Goal: Transaction & Acquisition: Purchase product/service

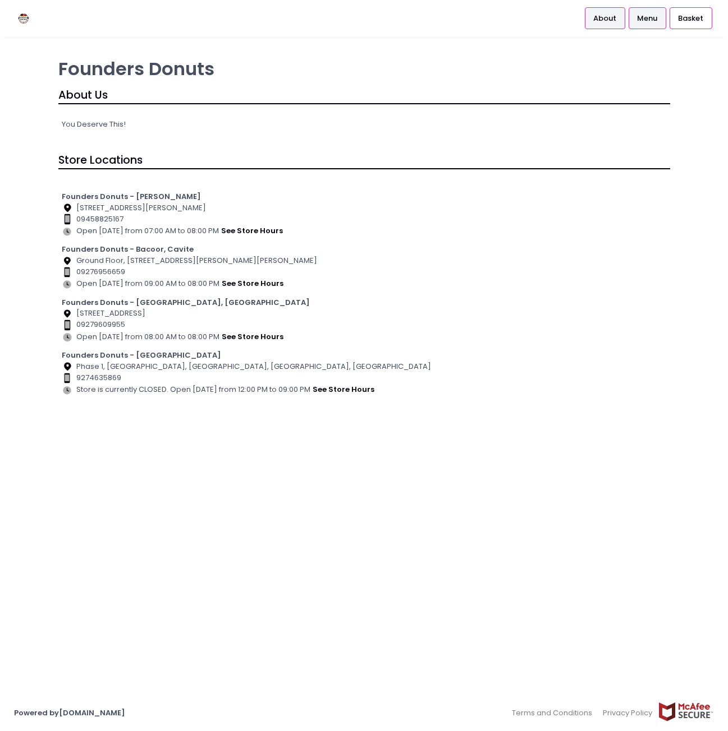
click at [648, 20] on span "Menu" at bounding box center [647, 18] width 20 height 11
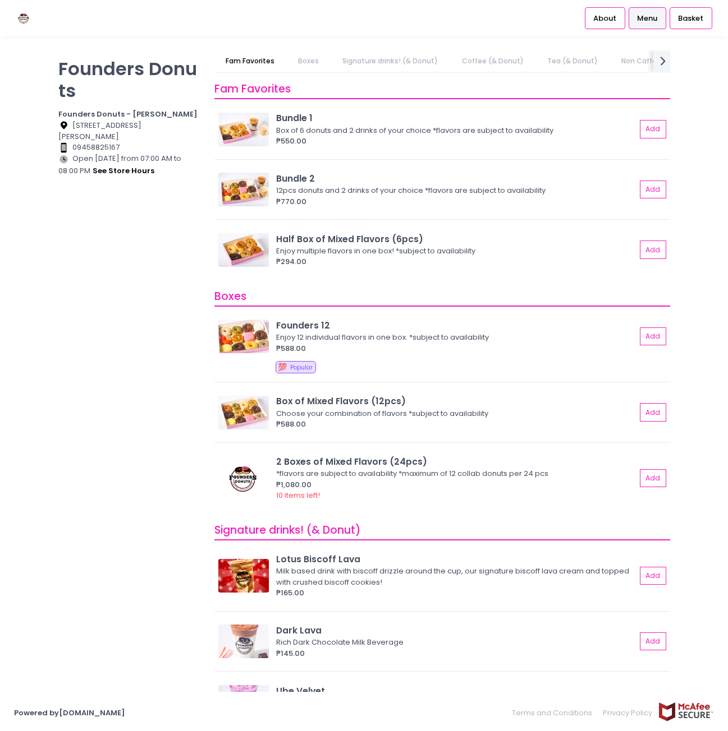
click at [118, 347] on div "Founders Donuts Founders Donuts - [PERSON_NAME] Location Created with Sketch. […" at bounding box center [129, 359] width 156 height 619
click at [242, 136] on img at bounding box center [243, 130] width 50 height 34
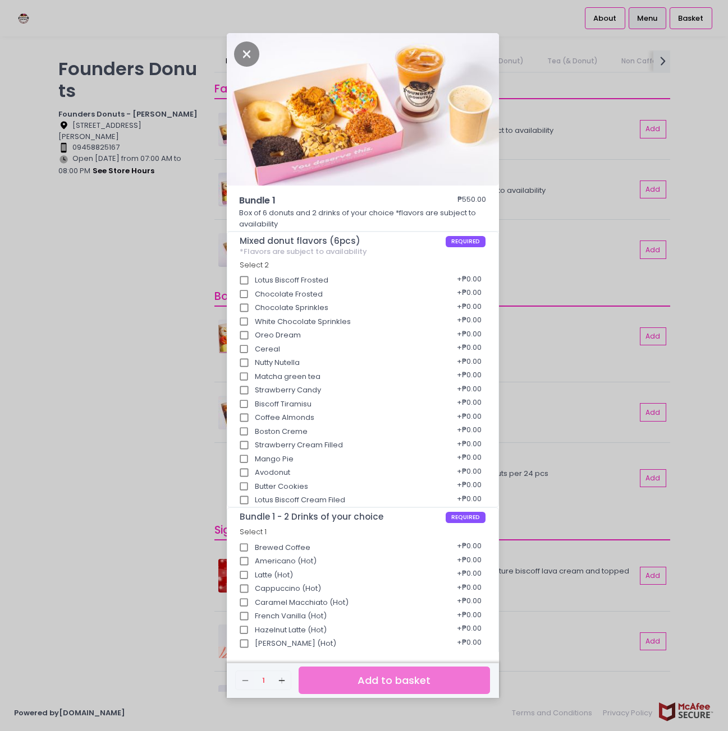
click at [243, 278] on input "Lotus Biscoff Frosted" at bounding box center [243, 280] width 21 height 21
checkbox input "true"
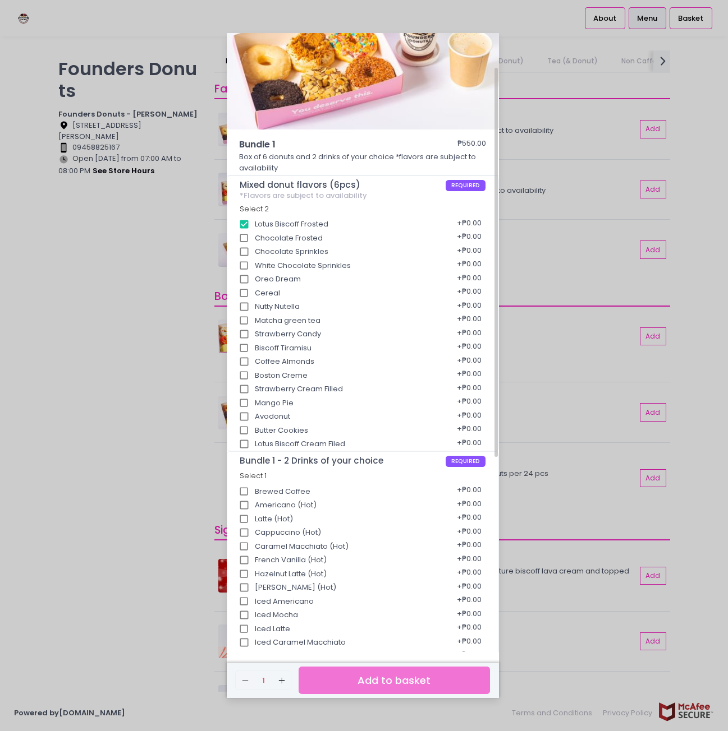
click at [244, 446] on input "Lotus Biscoff Cream Filed" at bounding box center [243, 444] width 21 height 21
checkbox input "true"
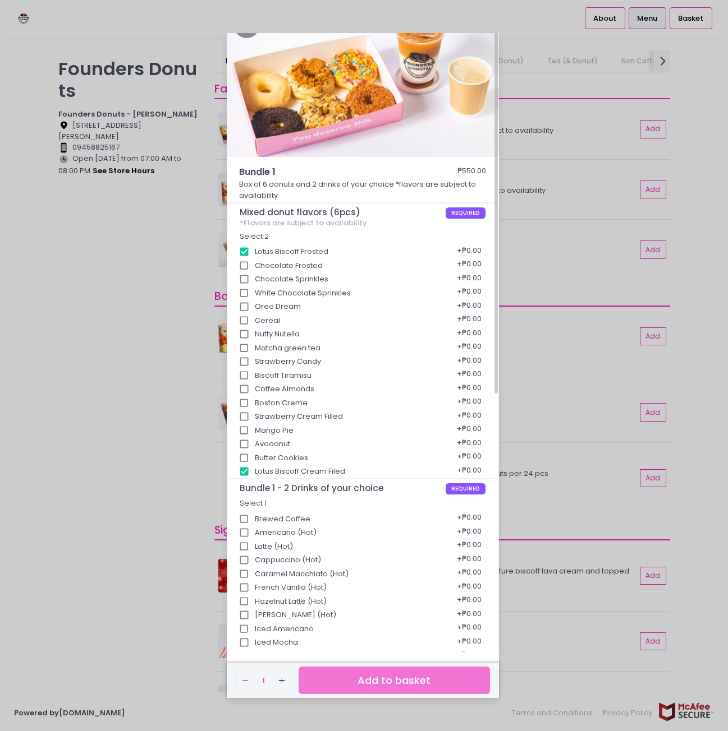
scroll to position [0, 0]
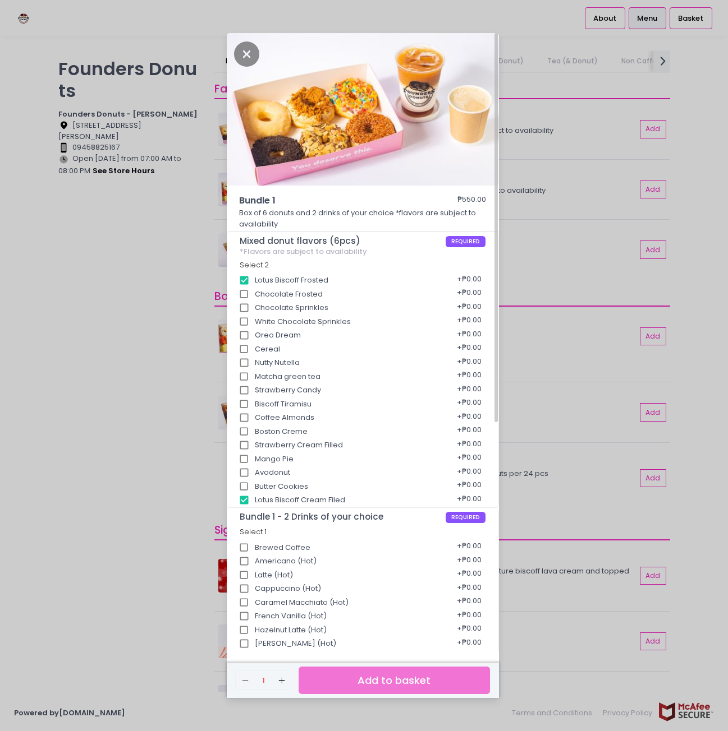
click at [243, 291] on input "Chocolate Frosted" at bounding box center [243, 294] width 21 height 21
click at [246, 297] on input "Chocolate Frosted" at bounding box center [243, 294] width 21 height 21
checkbox input "false"
click at [242, 335] on input "Oreo Dream" at bounding box center [243, 335] width 21 height 21
checkbox input "true"
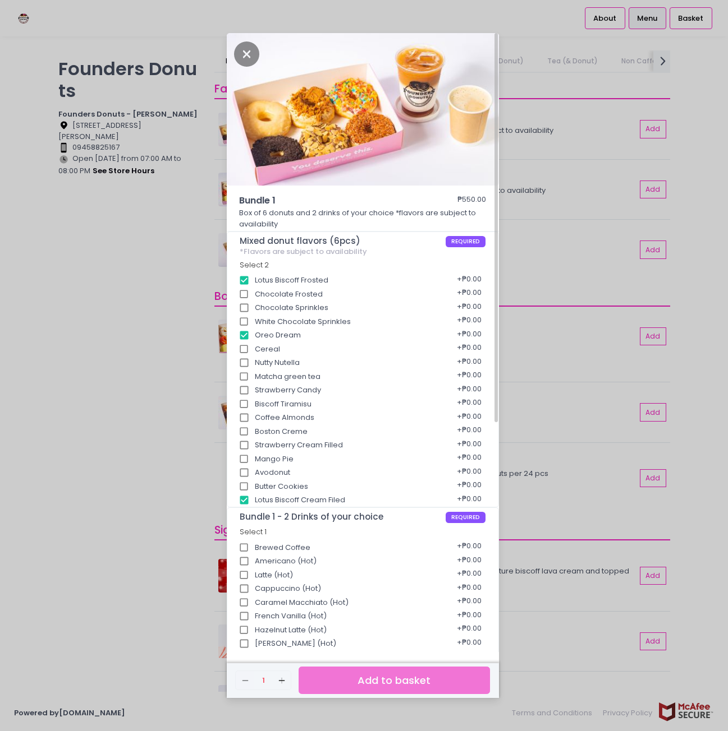
click at [247, 360] on input "Nutty Nutella" at bounding box center [243, 362] width 21 height 21
checkbox input "true"
click at [246, 374] on input "Matcha green tea" at bounding box center [243, 376] width 21 height 21
checkbox input "true"
click at [240, 461] on input "Mango Pie" at bounding box center [243, 459] width 21 height 21
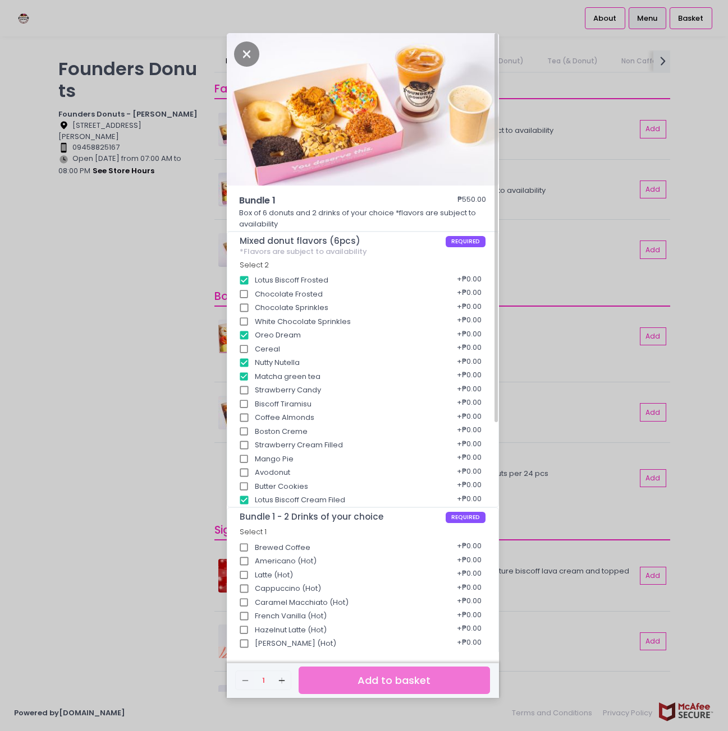
checkbox input "true"
click at [245, 471] on input "Avodonut" at bounding box center [243, 472] width 21 height 21
click at [242, 473] on input "Avodonut" at bounding box center [243, 472] width 21 height 21
checkbox input "false"
click at [243, 364] on input "Nutty Nutella" at bounding box center [243, 362] width 21 height 21
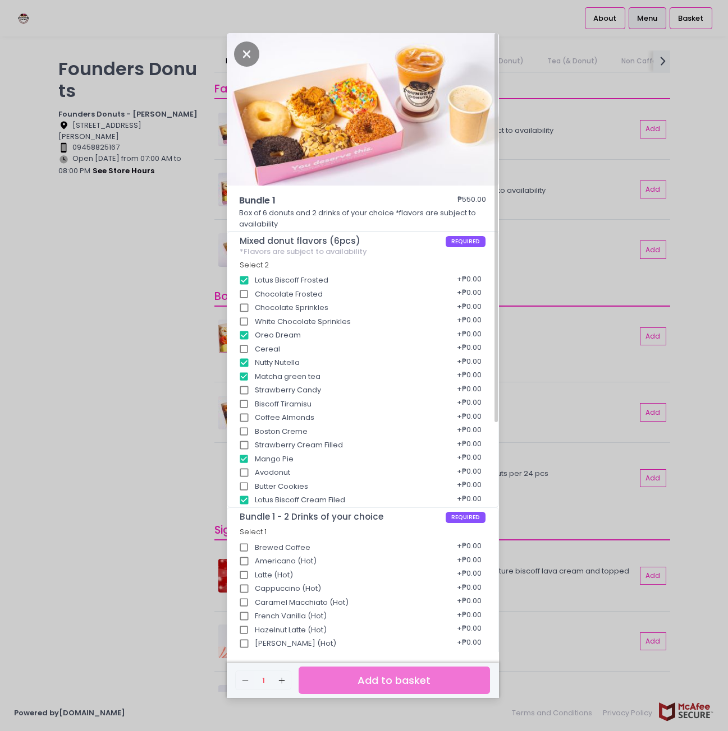
checkbox input "false"
click at [248, 474] on input "Avodonut" at bounding box center [243, 472] width 21 height 21
checkbox input "true"
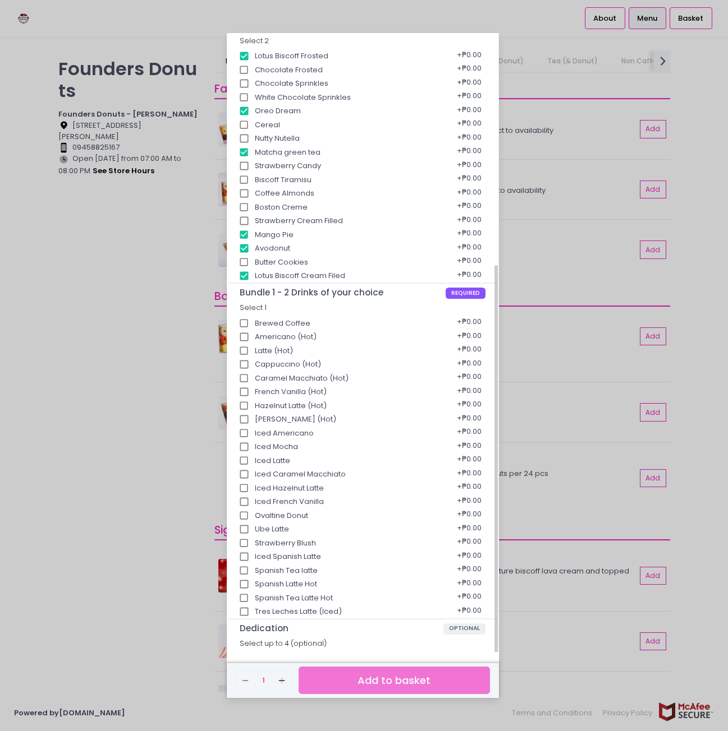
scroll to position [337, 0]
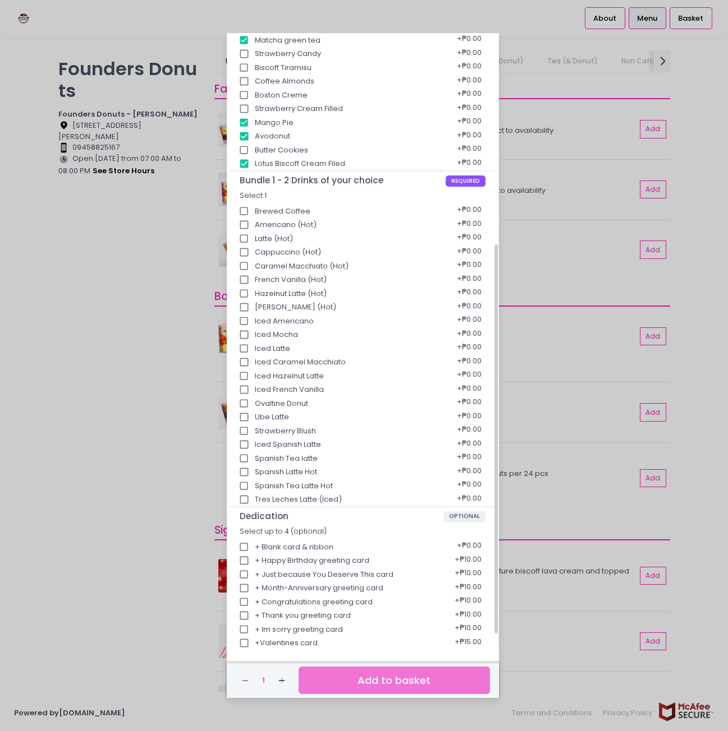
click at [242, 347] on input "Iced Latte" at bounding box center [243, 348] width 21 height 21
checkbox input "true"
click at [242, 366] on input "Iced Hazelnut Latte" at bounding box center [243, 376] width 21 height 21
checkbox input "true"
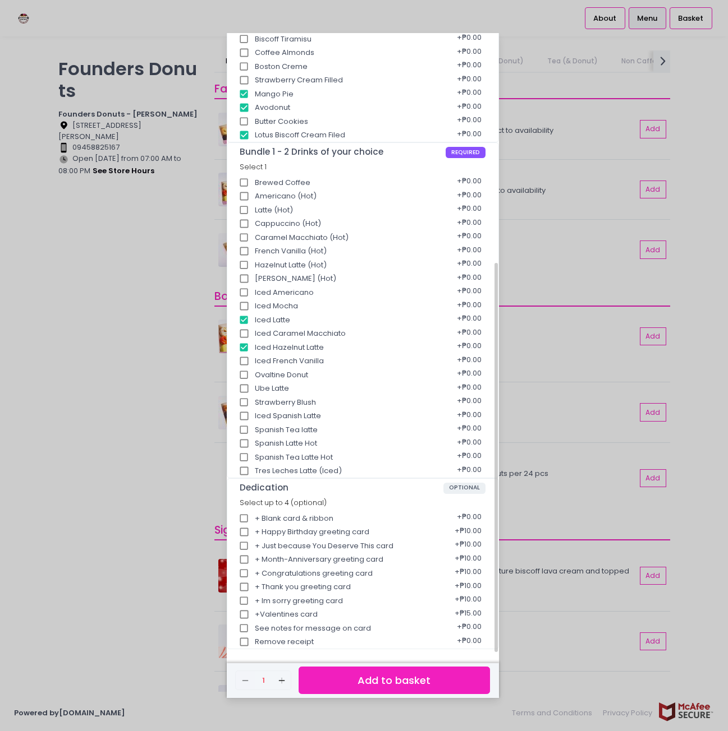
scroll to position [0, 0]
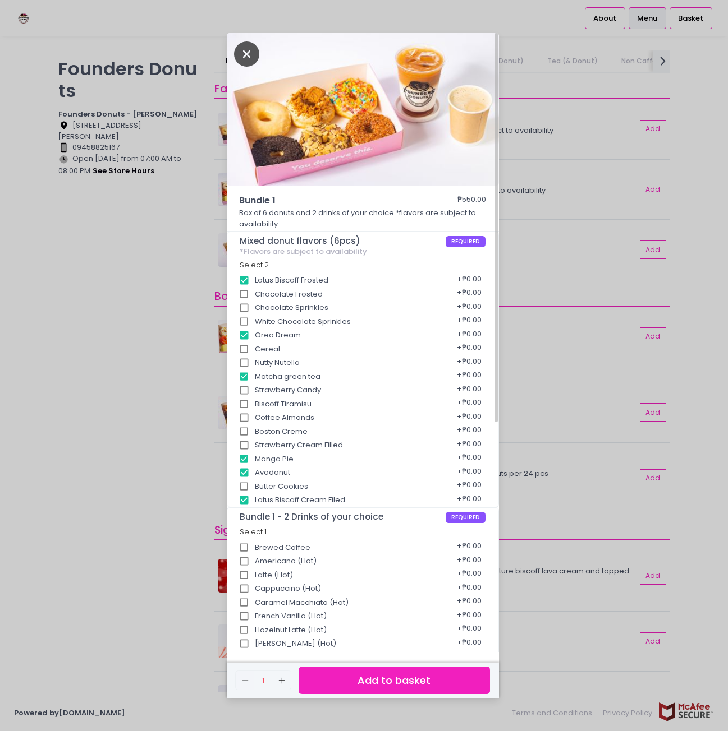
click at [246, 43] on icon "Close" at bounding box center [247, 54] width 26 height 25
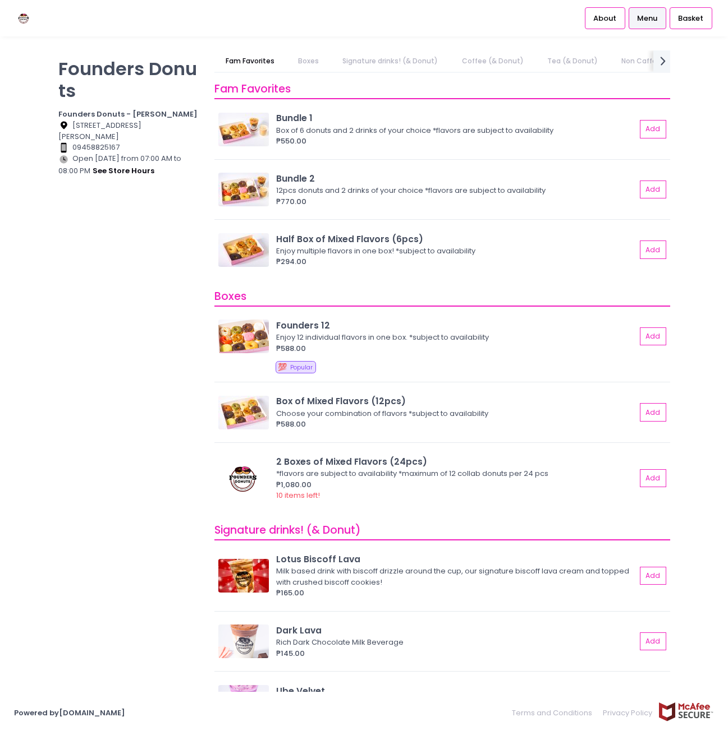
click at [100, 498] on div "Founders Donuts Founders Donuts - [PERSON_NAME] Location Created with Sketch. […" at bounding box center [129, 359] width 156 height 619
drag, startPoint x: 114, startPoint y: 471, endPoint x: 505, endPoint y: 134, distance: 516.2
click at [114, 473] on div "Founders Donuts Founders Donuts - [PERSON_NAME] Location Created with Sketch. […" at bounding box center [129, 359] width 156 height 619
click at [603, 21] on span "About" at bounding box center [604, 18] width 23 height 11
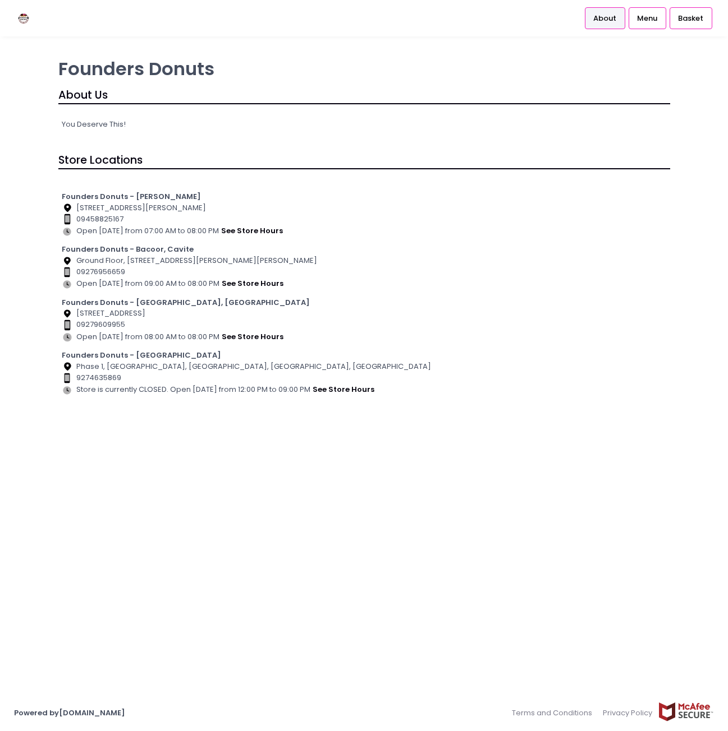
drag, startPoint x: 241, startPoint y: 460, endPoint x: 366, endPoint y: 545, distance: 151.4
click at [241, 461] on div "Founders Donuts About Us You Deserve This! Store Locations Founders Donuts - [P…" at bounding box center [363, 365] width 639 height 630
click at [373, 546] on div "Founders Donuts About Us You Deserve This! Store Locations Founders Donuts - [P…" at bounding box center [363, 365] width 639 height 630
click at [383, 541] on div "Founders Donuts About Us You Deserve This! Store Locations Founders Donuts - [P…" at bounding box center [363, 365] width 639 height 630
click at [499, 417] on div "Founders Donuts About Us You Deserve This! Store Locations Founders Donuts - [P…" at bounding box center [363, 233] width 625 height 367
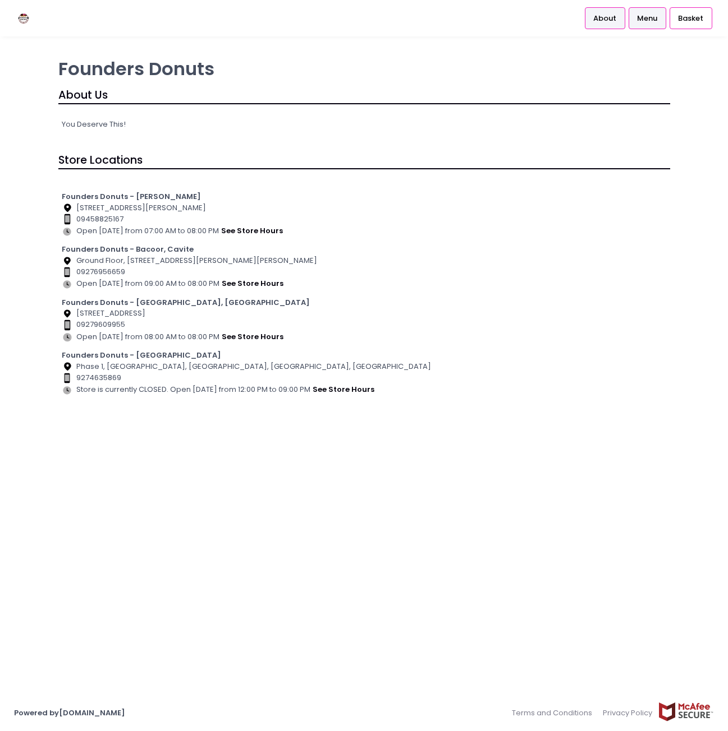
click at [656, 16] on span "Menu" at bounding box center [647, 18] width 20 height 11
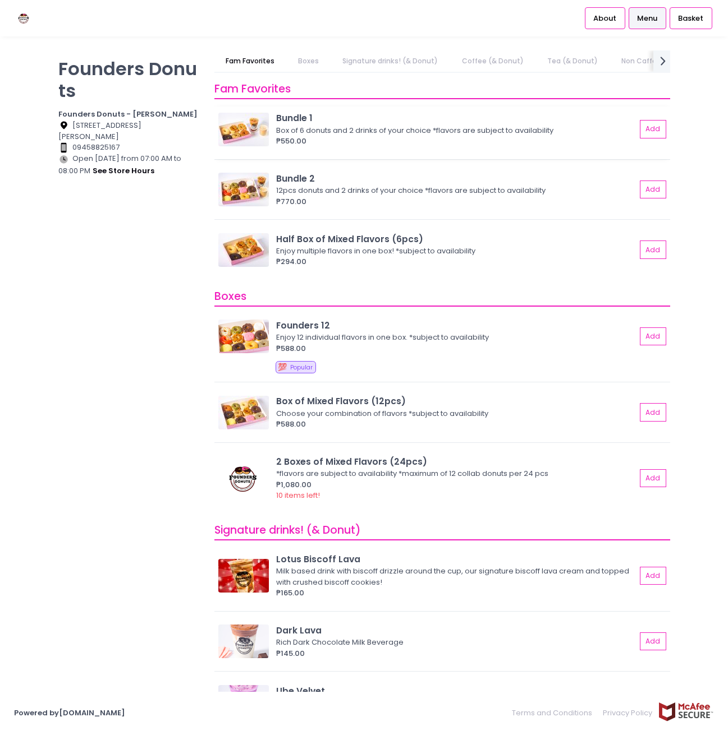
click at [247, 119] on img at bounding box center [243, 130] width 50 height 34
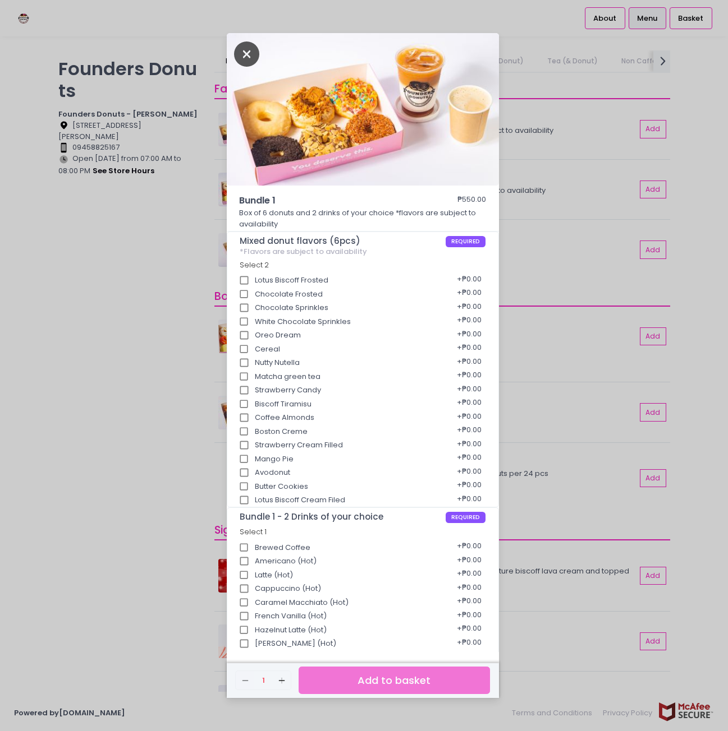
click at [249, 54] on icon "Close" at bounding box center [247, 54] width 26 height 25
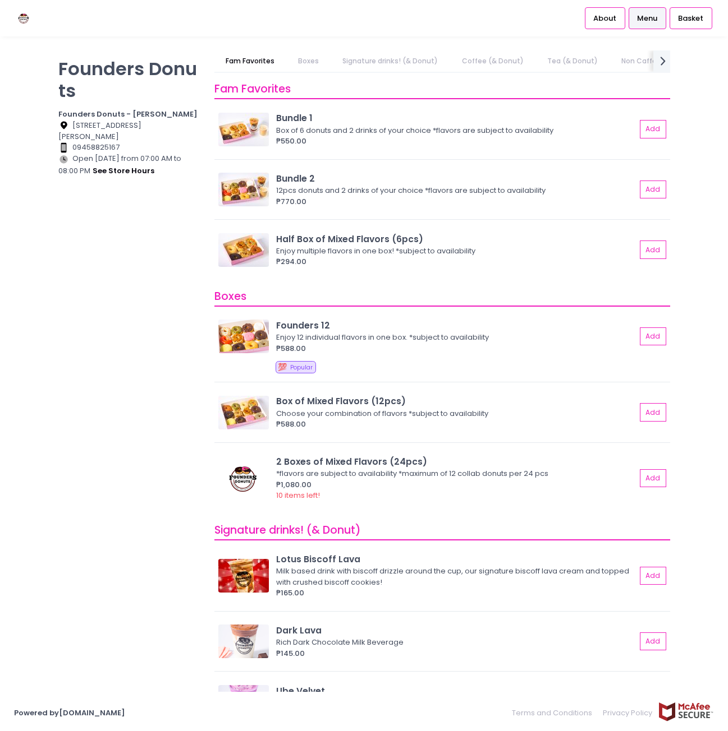
click at [307, 60] on link "Boxes" at bounding box center [308, 60] width 43 height 21
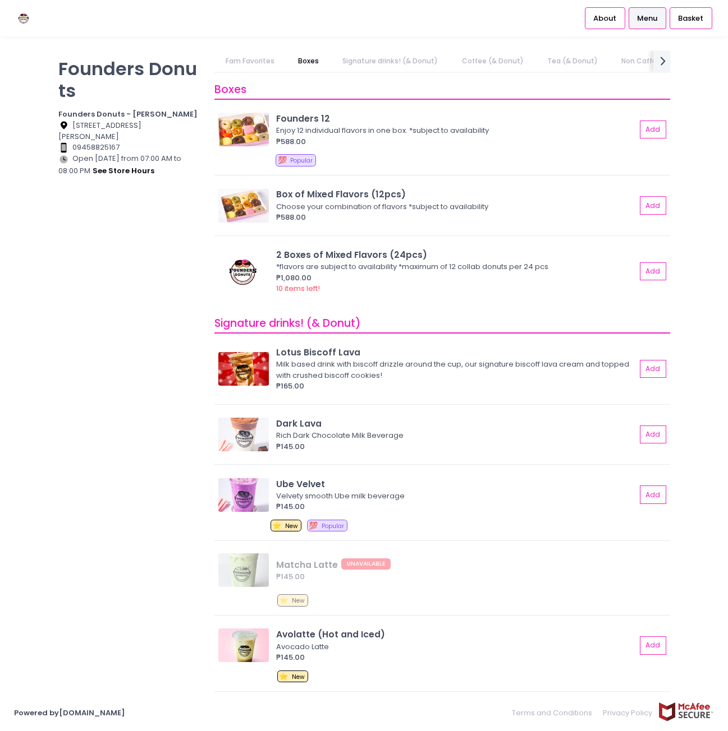
click at [359, 54] on link "Signature drinks! (& Donut)" at bounding box center [390, 60] width 117 height 21
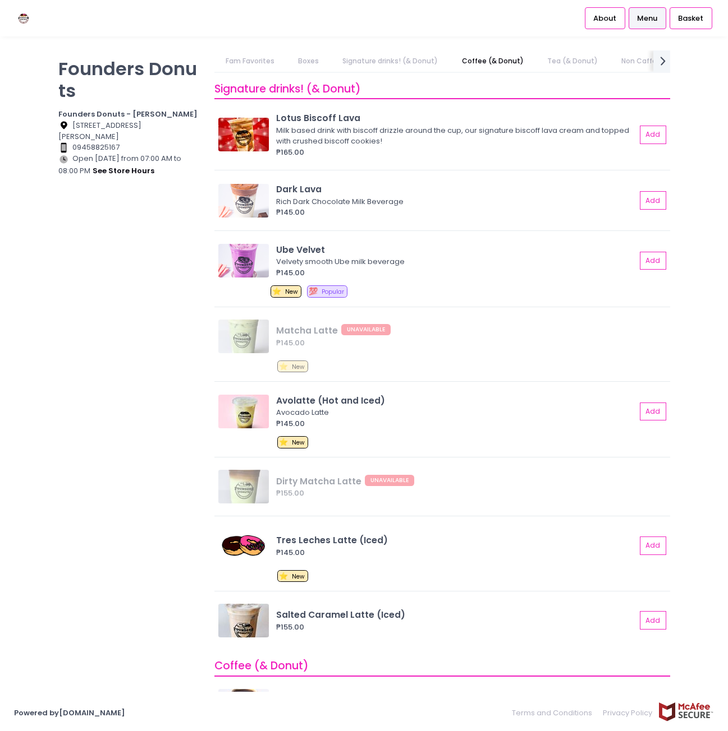
click at [470, 66] on link "Coffee (& Donut)" at bounding box center [492, 60] width 84 height 21
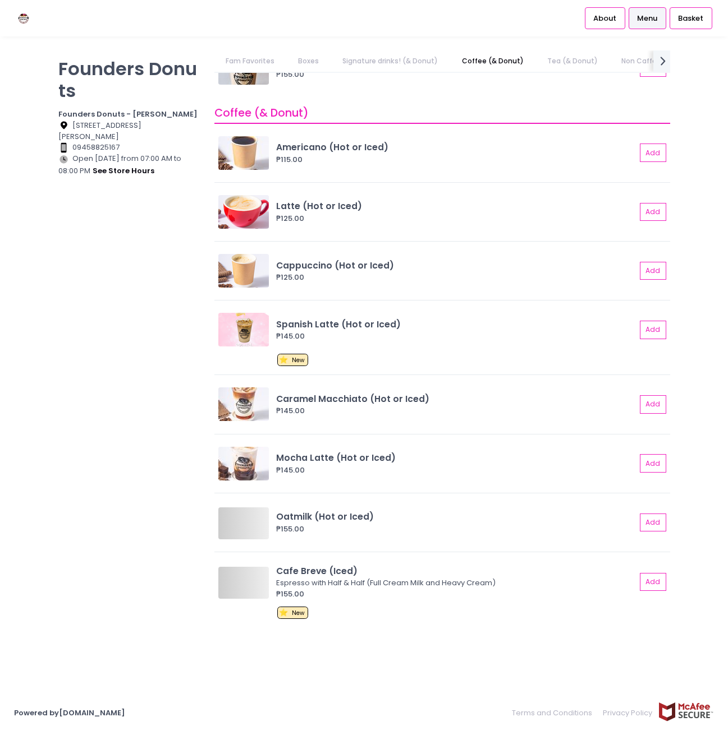
click at [554, 65] on link "Tea (& Donut)" at bounding box center [572, 60] width 72 height 21
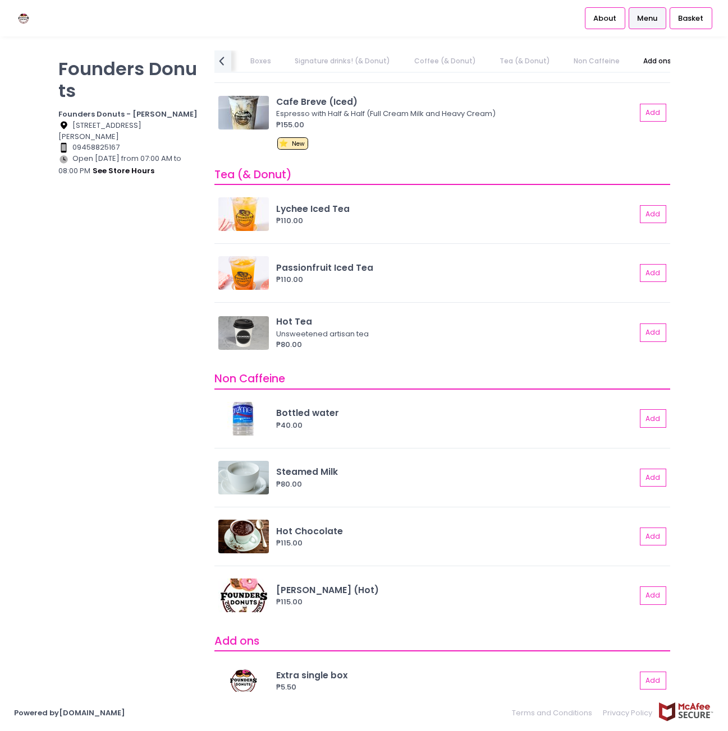
scroll to position [1481, 0]
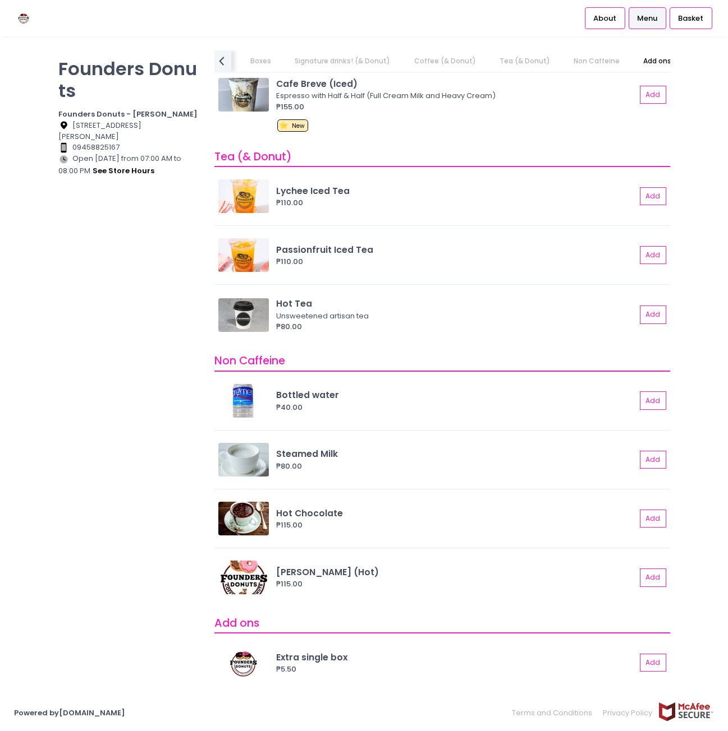
click at [616, 62] on link "Non Caffeine" at bounding box center [597, 60] width 68 height 21
click at [592, 66] on link "Non Caffeine" at bounding box center [597, 60] width 68 height 21
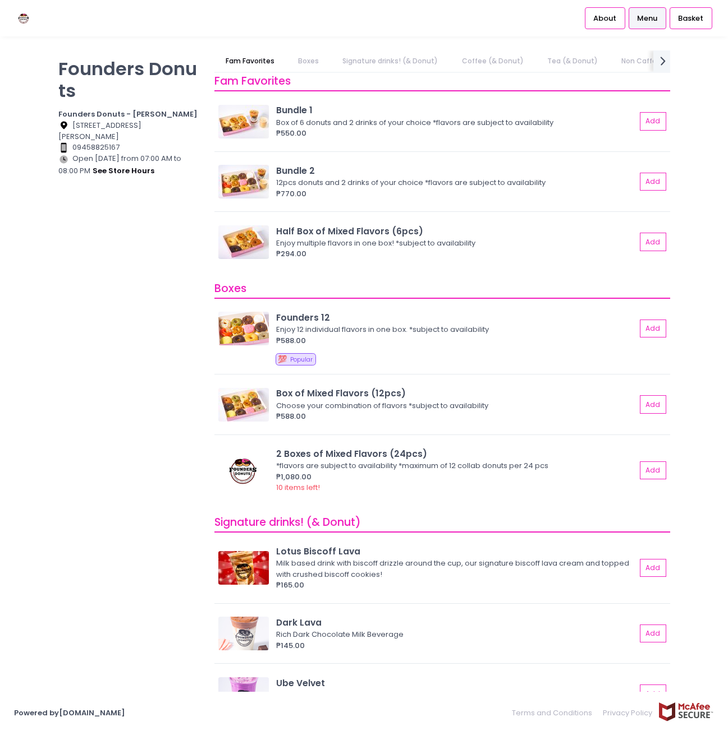
scroll to position [0, 0]
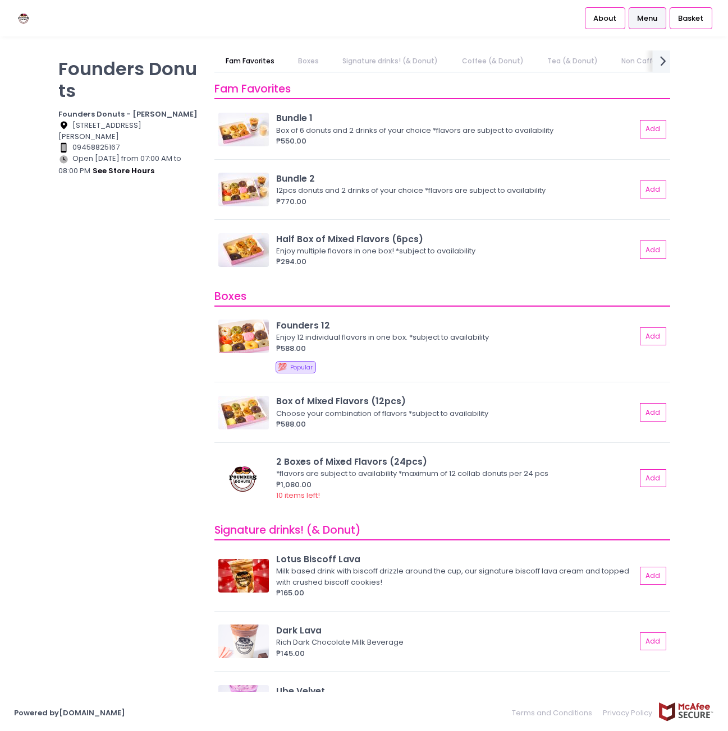
click at [662, 63] on icon at bounding box center [663, 61] width 6 height 10
click at [662, 63] on link "Add ons" at bounding box center [655, 60] width 50 height 21
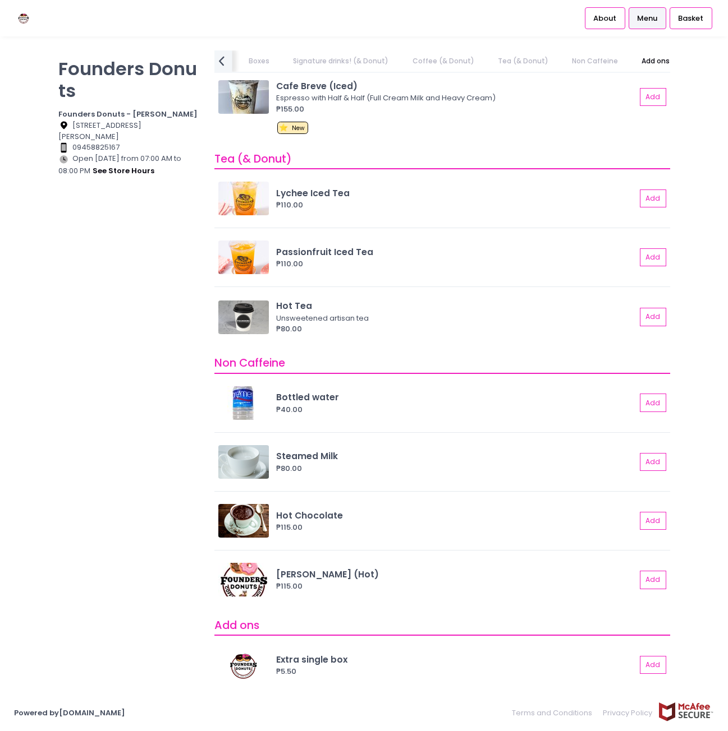
scroll to position [1481, 0]
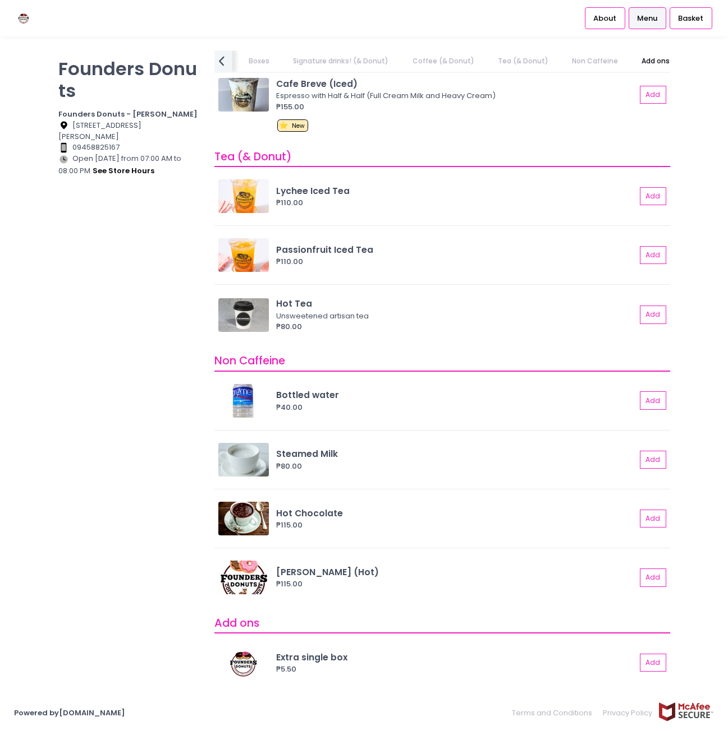
click at [224, 59] on icon "prev Created with Sketch." at bounding box center [222, 61] width 16 height 16
click at [224, 59] on link "Fam Favorites" at bounding box center [249, 60] width 71 height 21
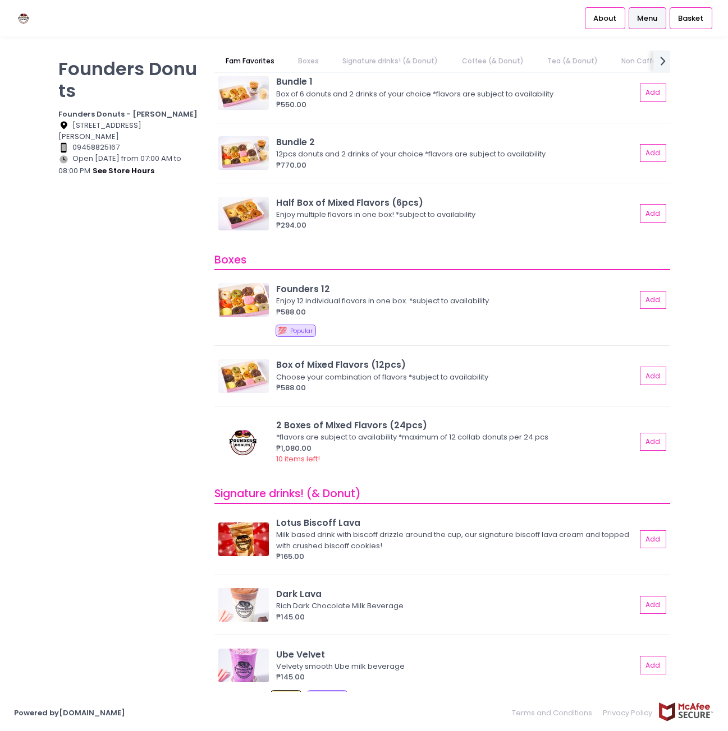
click at [106, 420] on div "Founders Donuts Founders Donuts - [PERSON_NAME] Location Created with Sketch. […" at bounding box center [129, 359] width 156 height 619
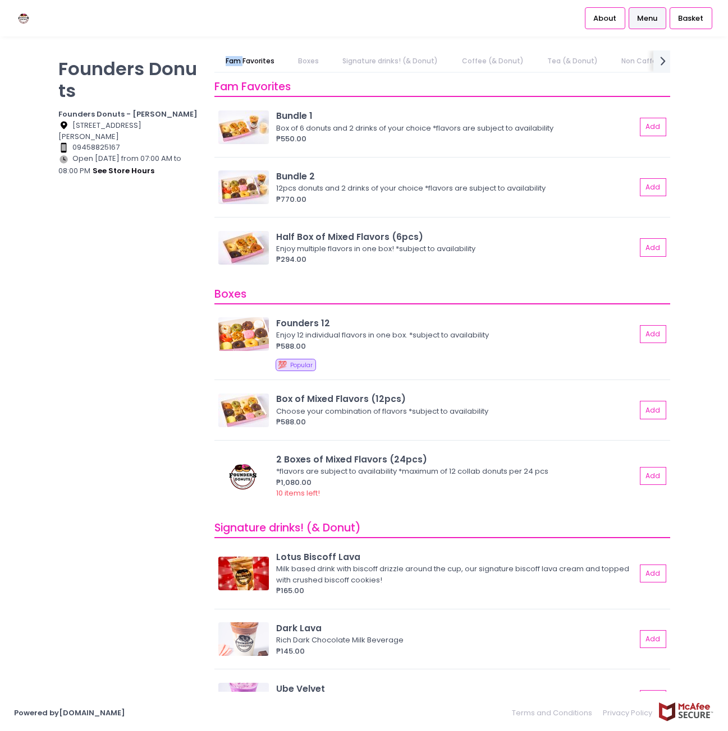
click at [106, 420] on div "Founders Donuts Founders Donuts - [PERSON_NAME] Location Created with Sketch. […" at bounding box center [129, 359] width 156 height 619
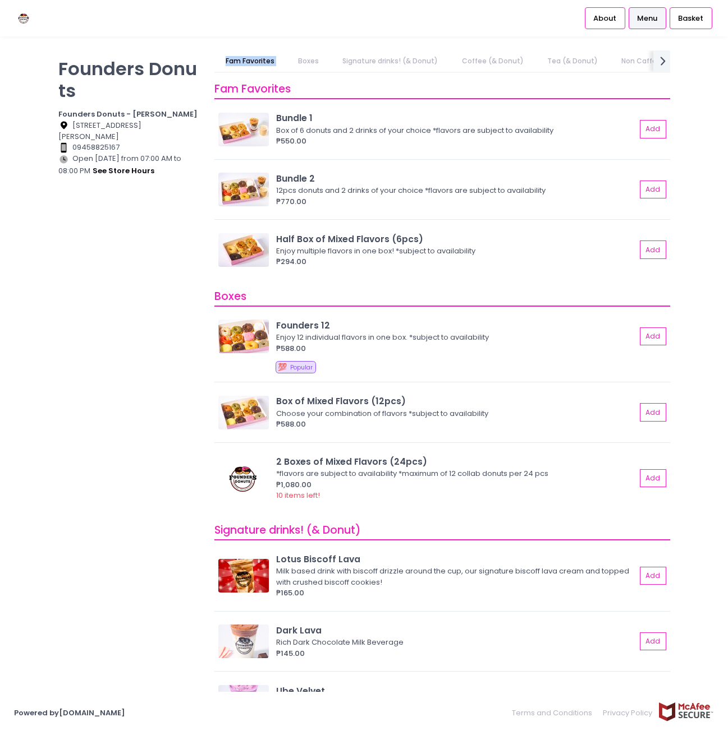
click at [106, 420] on div "Founders Donuts Founders Donuts - [PERSON_NAME] Location Created with Sketch. […" at bounding box center [129, 359] width 156 height 619
click at [106, 403] on div "Founders Donuts Founders Donuts - [PERSON_NAME] Location Created with Sketch. […" at bounding box center [129, 359] width 156 height 619
click at [108, 398] on div "Founders Donuts Founders Donuts - [PERSON_NAME] Location Created with Sketch. […" at bounding box center [129, 359] width 156 height 619
click at [38, 422] on div "Founders Donuts Founders Donuts - [PERSON_NAME] Location Created with Sketch. […" at bounding box center [364, 365] width 728 height 630
click at [89, 436] on div "Founders Donuts Founders Donuts - [PERSON_NAME] Location Created with Sketch. […" at bounding box center [129, 359] width 156 height 619
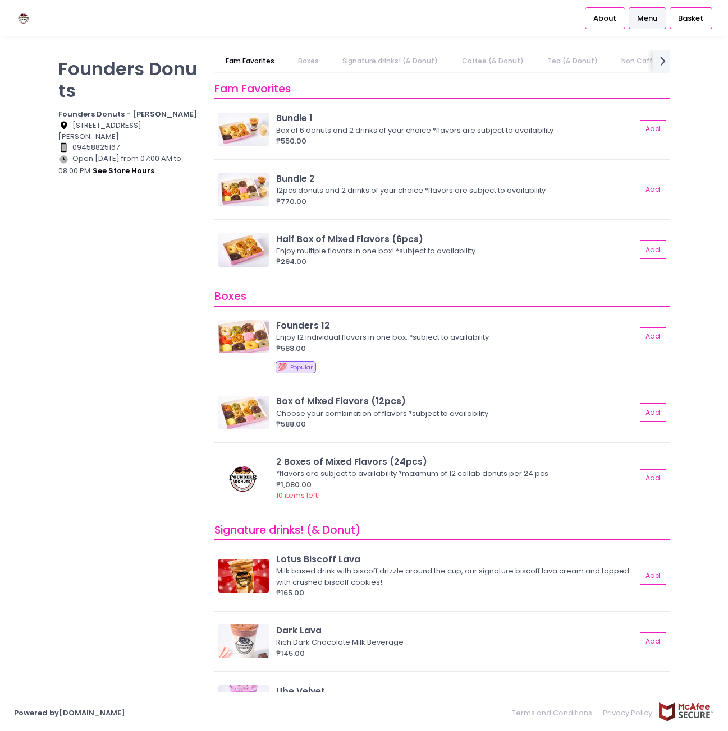
click at [89, 436] on div "Founders Donuts Founders Donuts - [PERSON_NAME] Location Created with Sketch. […" at bounding box center [129, 359] width 156 height 619
click at [683, 16] on span "Basket" at bounding box center [690, 18] width 25 height 11
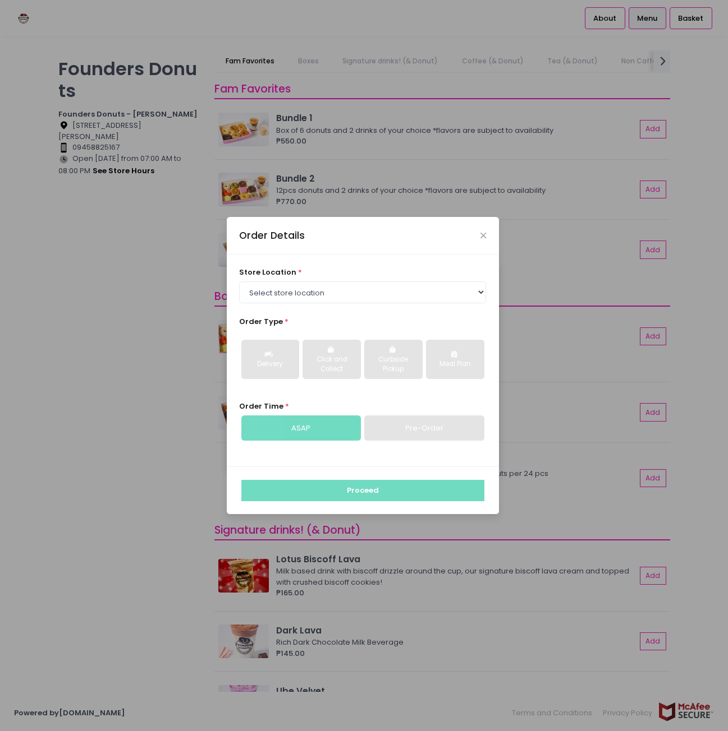
drag, startPoint x: 369, startPoint y: 279, endPoint x: 350, endPoint y: 297, distance: 25.8
click at [368, 279] on div "store location * Select store location Founders Donuts - [PERSON_NAME][GEOGRAPH…" at bounding box center [362, 285] width 247 height 36
click at [344, 304] on div "store location * Select store location Founders Donuts - [PERSON_NAME] Founders…" at bounding box center [363, 361] width 272 height 212
click at [343, 291] on select "Select store location Founders Donuts - [PERSON_NAME] Founders Donuts - [GEOGRA…" at bounding box center [362, 292] width 247 height 21
click at [180, 490] on div "Order Details store location * Select store location Founders Donuts - [PERSON_…" at bounding box center [364, 365] width 728 height 731
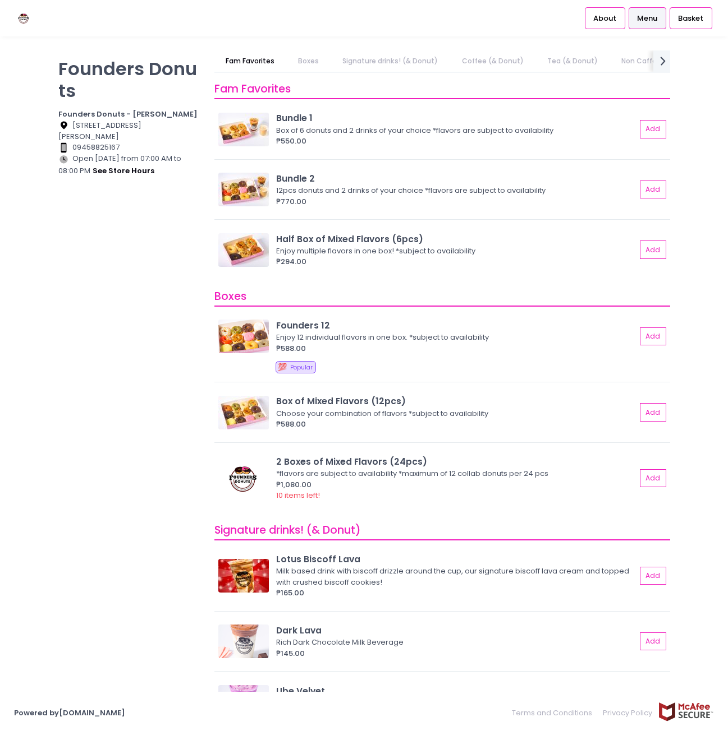
click at [96, 524] on div "Founders Donuts Founders Donuts - [PERSON_NAME] Location Created with Sketch. […" at bounding box center [129, 359] width 156 height 619
click at [144, 378] on div "Founders Donuts Founders Donuts - [PERSON_NAME] Location Created with Sketch. […" at bounding box center [129, 359] width 156 height 619
click at [151, 366] on div "Founders Donuts Founders Donuts - [PERSON_NAME] Location Created with Sketch. […" at bounding box center [129, 359] width 156 height 619
click at [108, 197] on div "Founders Donuts Founders Donuts - [PERSON_NAME] Location Created with Sketch. […" at bounding box center [129, 359] width 156 height 619
